Goal: Navigation & Orientation: Find specific page/section

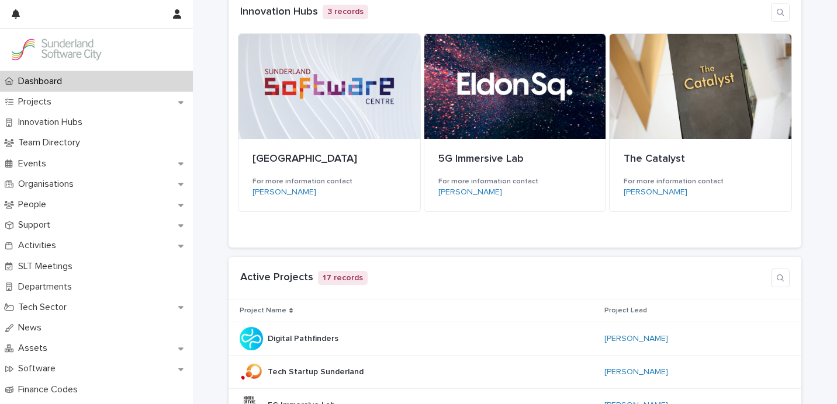
scroll to position [328, 0]
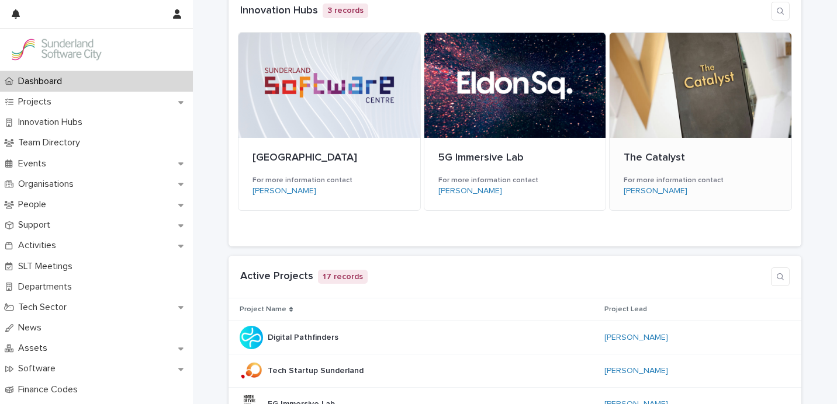
click at [640, 108] on div at bounding box center [700, 85] width 182 height 105
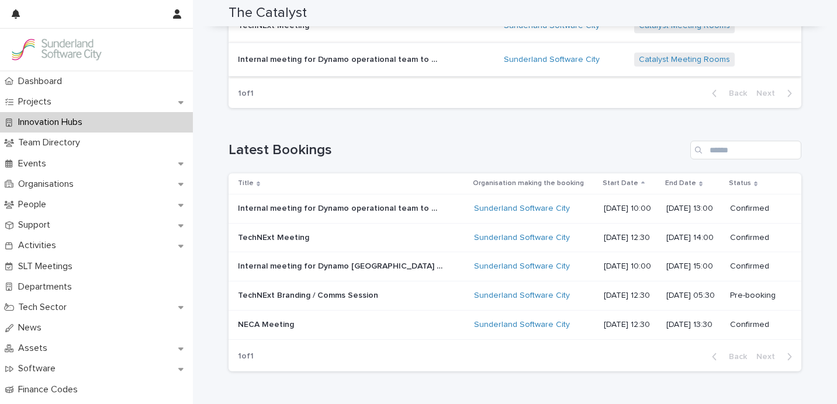
scroll to position [430, 0]
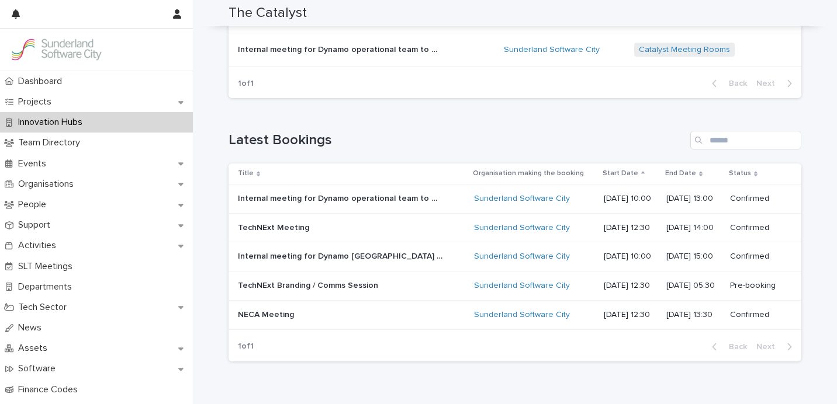
click at [634, 287] on p "[DATE] 12:30" at bounding box center [629, 286] width 53 height 10
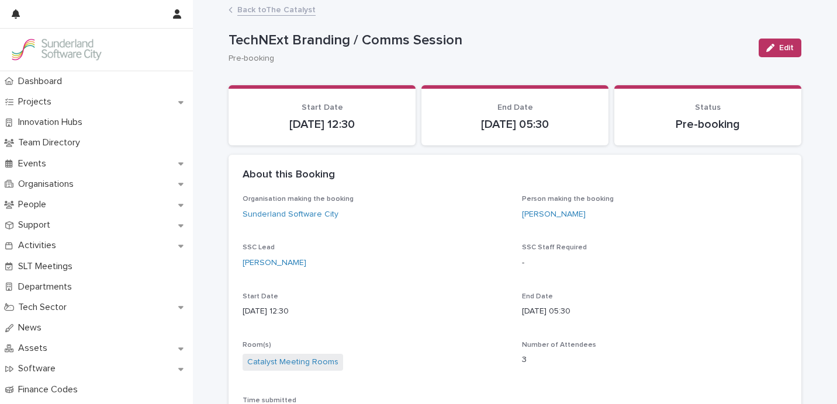
click at [291, 9] on link "Back to The Catalyst" at bounding box center [276, 8] width 78 height 13
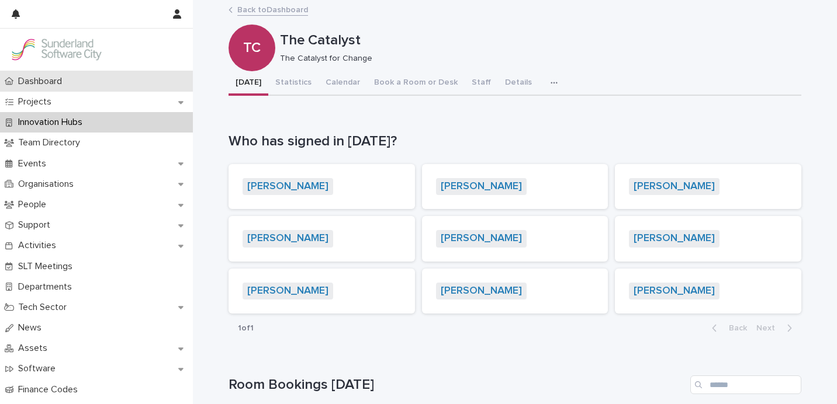
click at [74, 78] on div "Dashboard" at bounding box center [96, 81] width 193 height 20
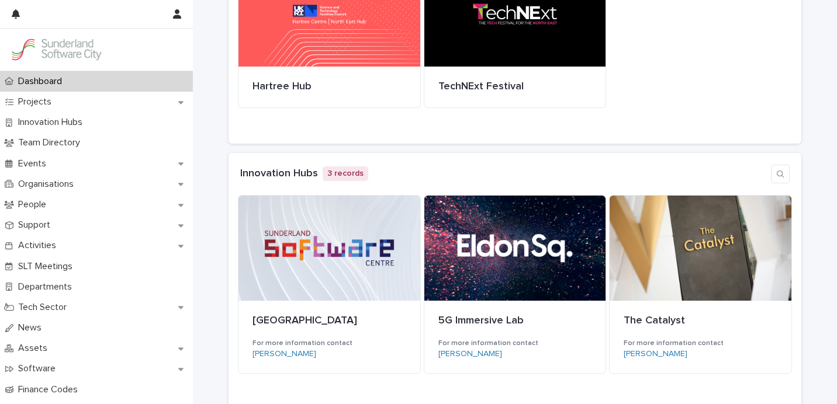
scroll to position [170, 0]
